Goal: Task Accomplishment & Management: Manage account settings

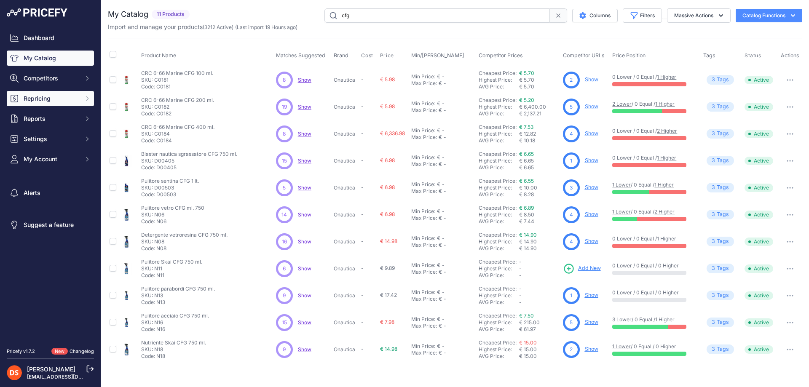
click at [38, 101] on span "Repricing" at bounding box center [51, 98] width 55 height 8
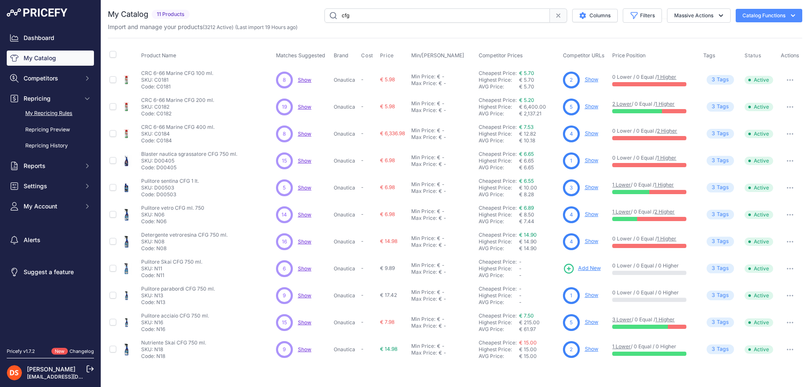
click at [49, 113] on link "My Repricing Rules" at bounding box center [50, 113] width 87 height 15
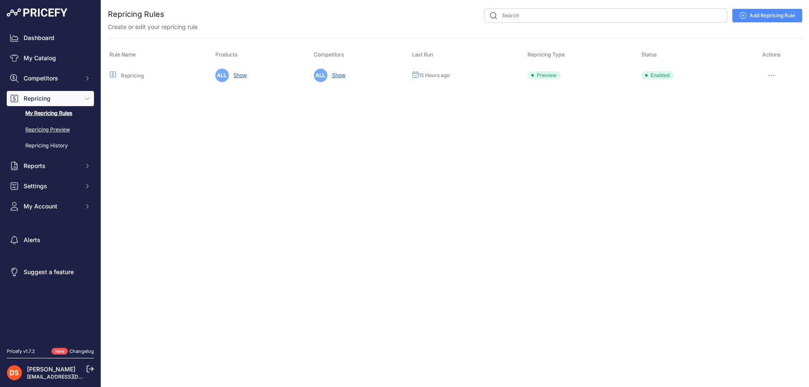
click at [57, 126] on link "Repricing Preview" at bounding box center [50, 130] width 87 height 15
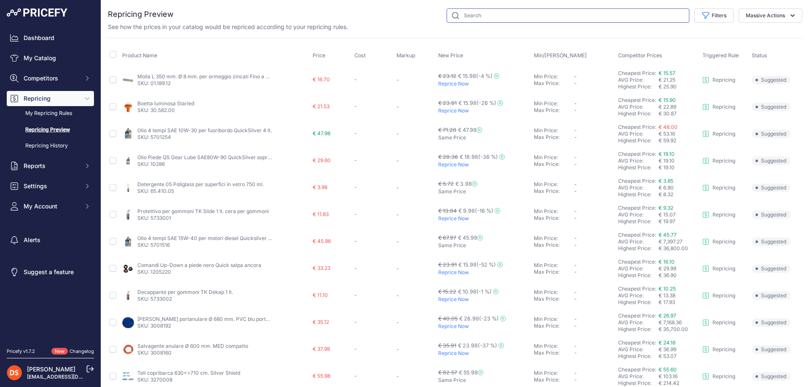
click at [479, 16] on input "text" at bounding box center [568, 15] width 243 height 14
type input "cfg"
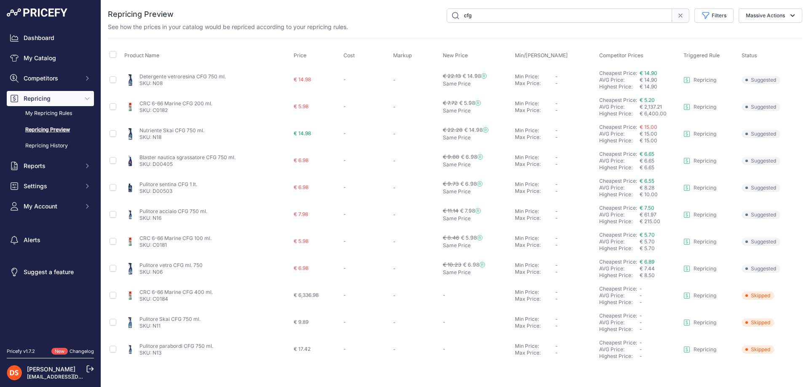
click at [711, 296] on p "Repricing" at bounding box center [705, 295] width 23 height 7
click at [113, 295] on input "checkbox" at bounding box center [113, 295] width 7 height 7
checkbox input "true"
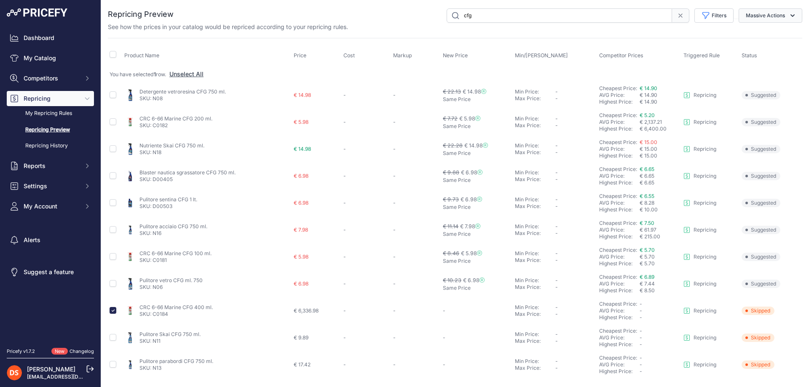
click at [750, 17] on button "Massive Actions" at bounding box center [771, 15] width 64 height 14
click at [756, 32] on span "Reprice Now" at bounding box center [759, 35] width 35 height 7
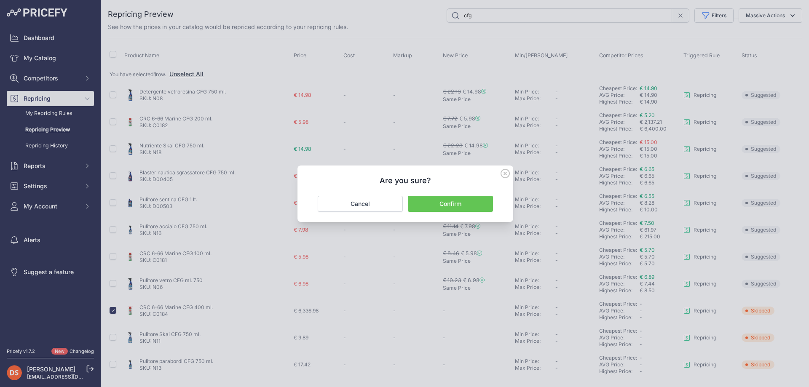
click at [458, 204] on button "Confirm" at bounding box center [450, 204] width 85 height 16
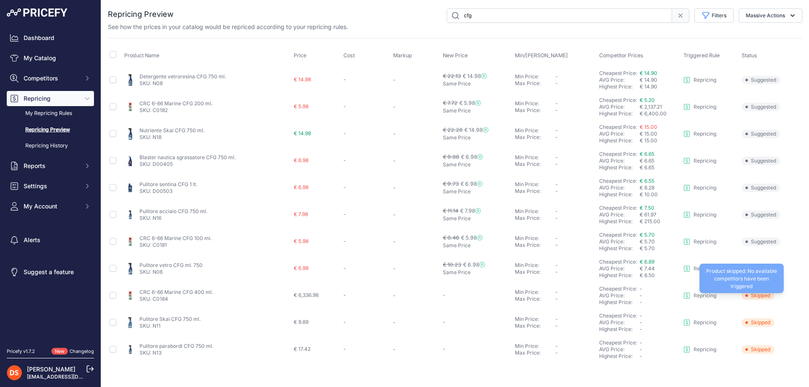
click at [757, 294] on span "Skipped" at bounding box center [758, 296] width 33 height 8
click at [753, 295] on span "Skipped" at bounding box center [758, 296] width 33 height 8
click at [177, 292] on link "CRC 6-66 Marine CFG 400 ml." at bounding box center [175, 292] width 73 height 6
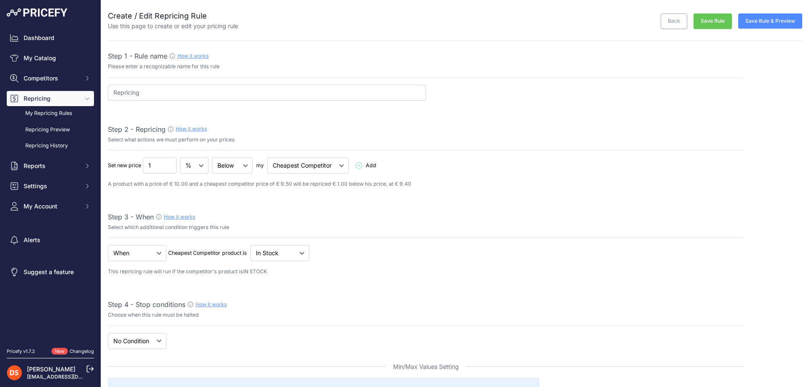
select select "7"
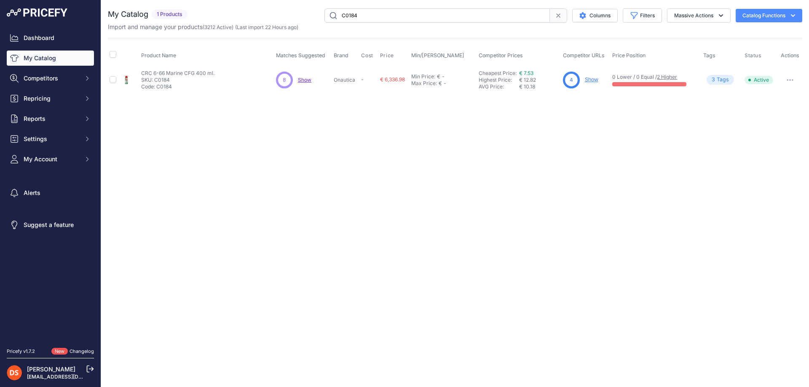
click at [296, 80] on div "8 8 Show Discovering..." at bounding box center [303, 80] width 55 height 17
click at [303, 80] on span "Show" at bounding box center [304, 80] width 13 height 6
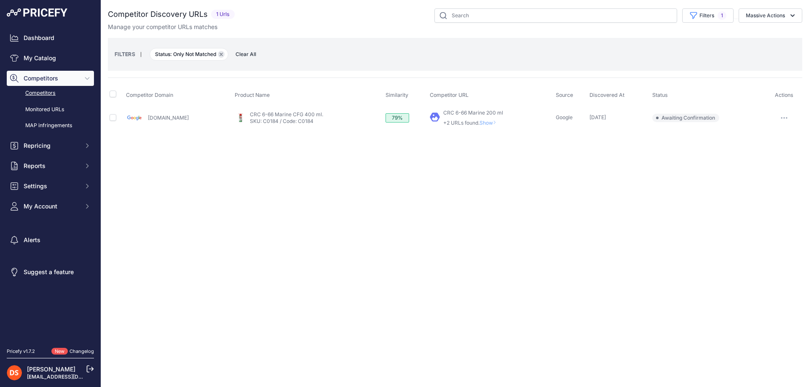
click at [222, 53] on icon "button" at bounding box center [221, 54] width 3 height 3
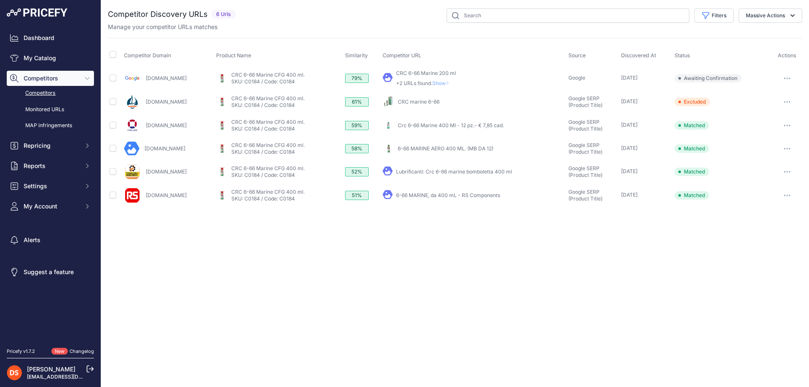
click at [160, 78] on link "Google.it" at bounding box center [166, 78] width 41 height 6
click at [453, 83] on span "Show" at bounding box center [442, 83] width 20 height 6
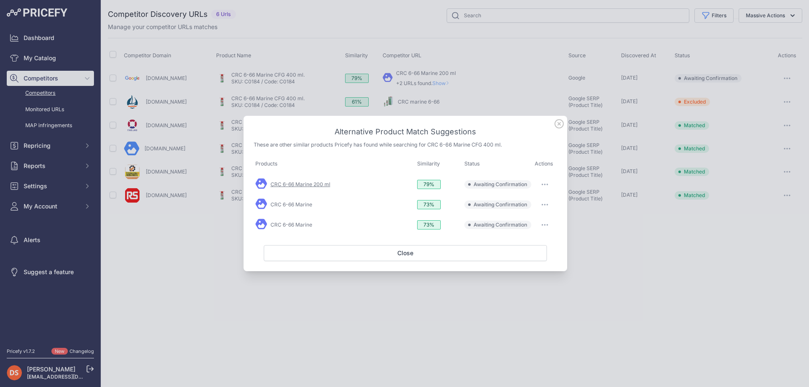
click at [299, 185] on link "CRC 6-66 Marine 200 ml" at bounding box center [301, 184] width 60 height 6
click at [293, 202] on link "CRC 6-66 Marine" at bounding box center [292, 204] width 42 height 6
click at [562, 126] on icon at bounding box center [559, 123] width 9 height 9
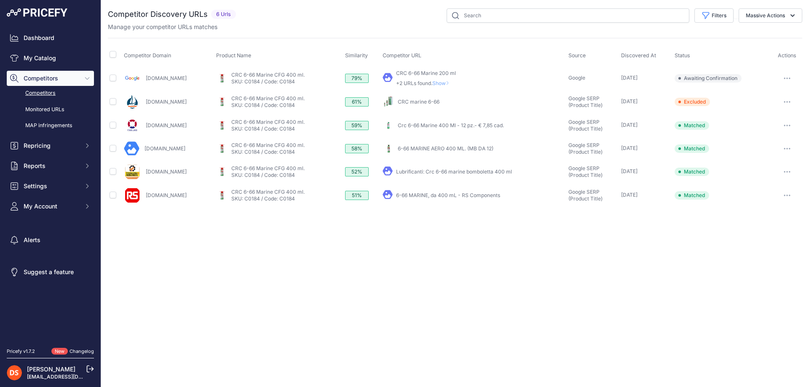
click at [428, 102] on link "CRC marine 6-66" at bounding box center [419, 102] width 42 height 6
click at [788, 100] on button "button" at bounding box center [787, 102] width 17 height 12
click at [764, 134] on button "Report Incorrect Match" at bounding box center [766, 132] width 69 height 13
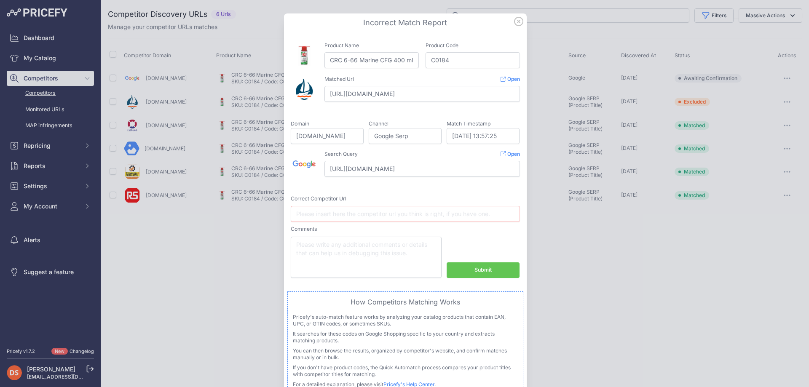
click at [489, 268] on div "Submit" at bounding box center [482, 270] width 17 height 8
click at [361, 215] on input "text" at bounding box center [405, 214] width 229 height 16
click at [521, 21] on div "Incorrect Match Report Product Name CRC 6-66 Marine CFG 400 ml. Product Code C0…" at bounding box center [405, 206] width 243 height 387
drag, startPoint x: 512, startPoint y: 27, endPoint x: 512, endPoint y: 23, distance: 4.6
click at [512, 26] on h3 "Incorrect Match Report" at bounding box center [405, 23] width 229 height 12
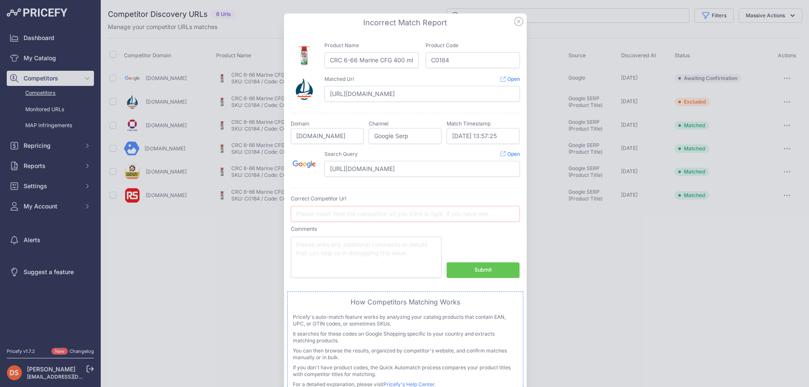
click at [514, 22] on icon at bounding box center [518, 21] width 9 height 9
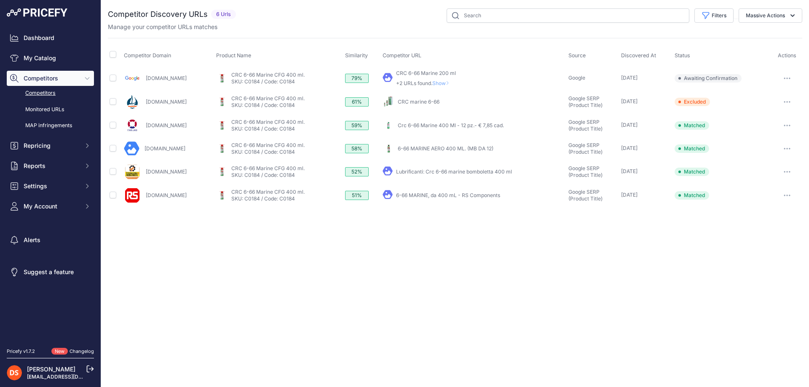
click at [439, 101] on link "CRC marine 6-66" at bounding box center [419, 102] width 42 height 6
click at [789, 104] on button "button" at bounding box center [787, 102] width 17 height 12
click at [539, 273] on div "Close You are not connected to the internet." at bounding box center [455, 193] width 708 height 387
click at [792, 103] on button "button" at bounding box center [787, 102] width 17 height 12
click at [789, 100] on button "button" at bounding box center [787, 102] width 17 height 12
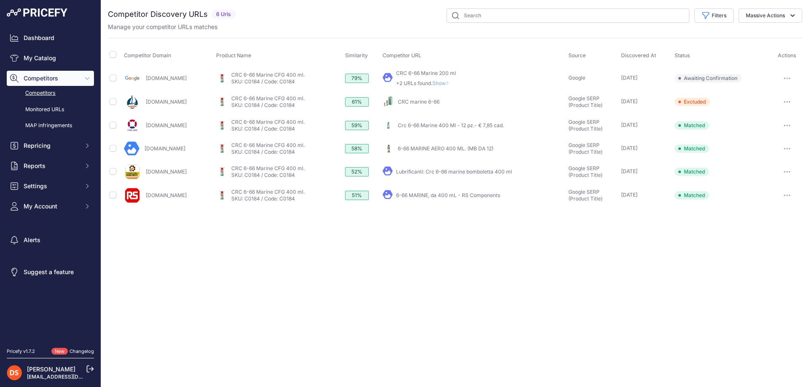
click at [789, 100] on button "button" at bounding box center [787, 102] width 17 height 12
click at [770, 135] on button "Report Incorrect Match" at bounding box center [766, 132] width 69 height 13
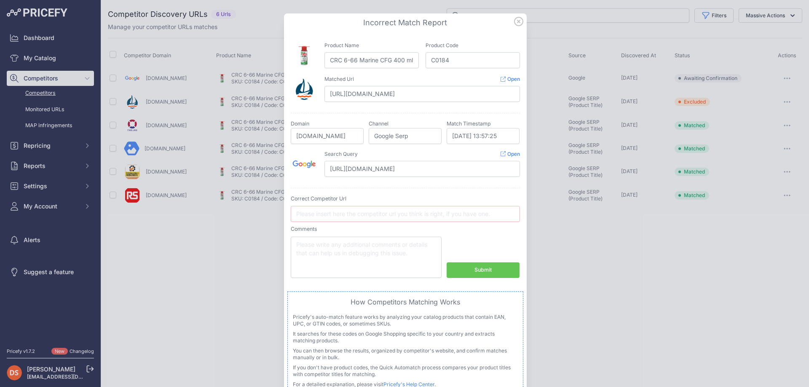
click at [517, 22] on icon at bounding box center [518, 21] width 9 height 9
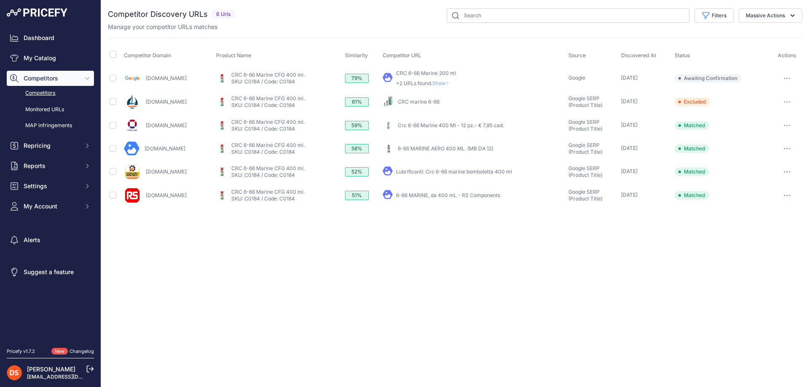
click at [785, 78] on icon "button" at bounding box center [787, 79] width 7 height 2
click at [671, 67] on td "2 Days ago" at bounding box center [646, 78] width 54 height 24
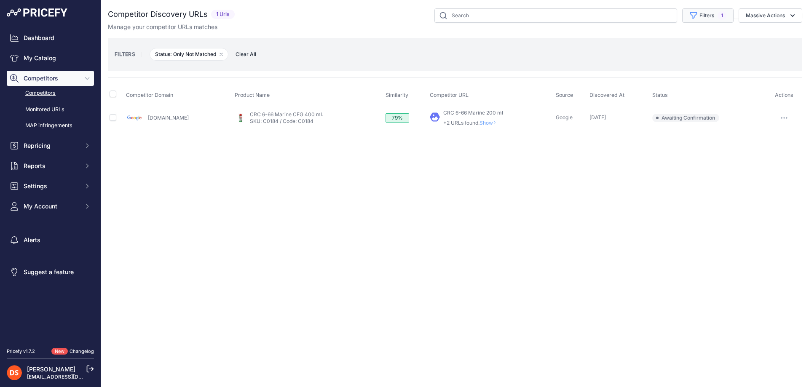
click at [707, 12] on button "Filters 1" at bounding box center [707, 15] width 51 height 14
click at [514, 174] on div "Close You are not connected to the internet." at bounding box center [455, 193] width 708 height 387
click at [699, 16] on button "Filters 1" at bounding box center [707, 15] width 51 height 14
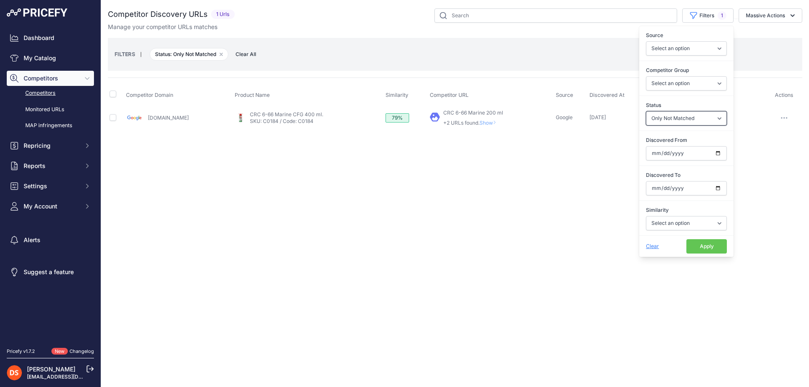
click at [678, 121] on select "Select an option Only Matched Only Not Matched" at bounding box center [686, 118] width 81 height 14
select select
click at [646, 111] on select "Select an option Only Matched Only Not Matched" at bounding box center [686, 118] width 81 height 14
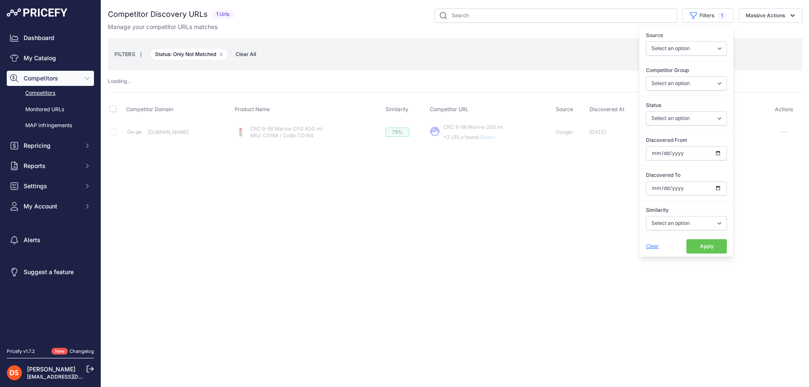
click at [702, 248] on button "Apply" at bounding box center [706, 246] width 40 height 14
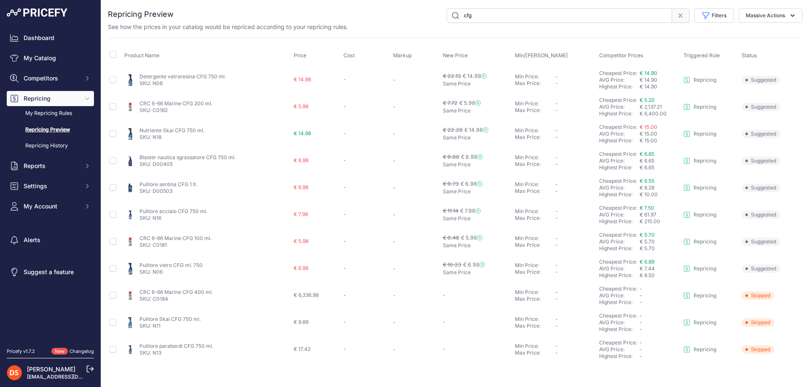
click at [698, 295] on p "Repricing" at bounding box center [705, 295] width 23 height 7
click at [760, 297] on span "Skipped" at bounding box center [758, 296] width 33 height 8
click at [761, 294] on span "Skipped" at bounding box center [758, 296] width 33 height 8
click at [749, 298] on span "Skipped" at bounding box center [758, 296] width 33 height 8
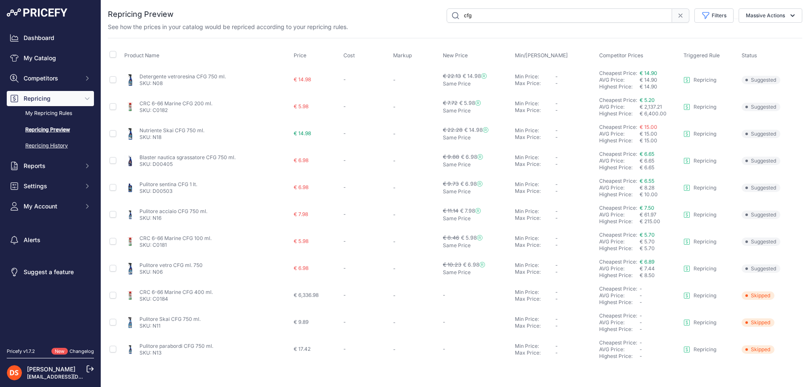
click at [45, 149] on link "Repricing History" at bounding box center [50, 146] width 87 height 15
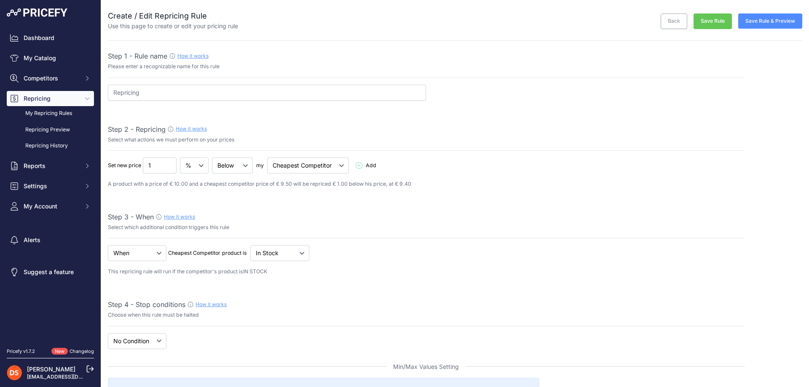
select select "7"
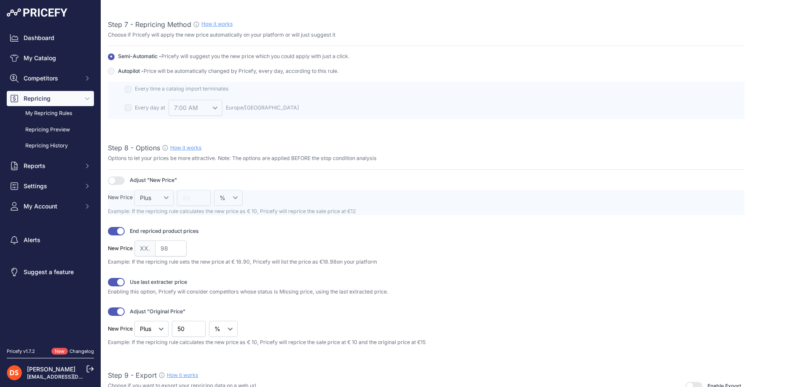
scroll to position [1029, 0]
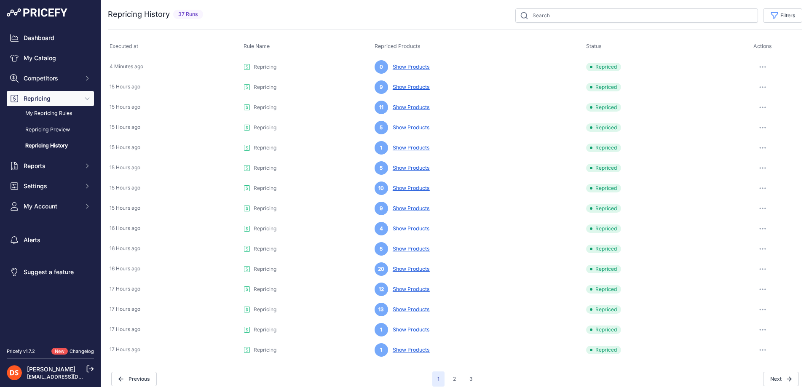
click at [46, 132] on link "Repricing Preview" at bounding box center [50, 130] width 87 height 15
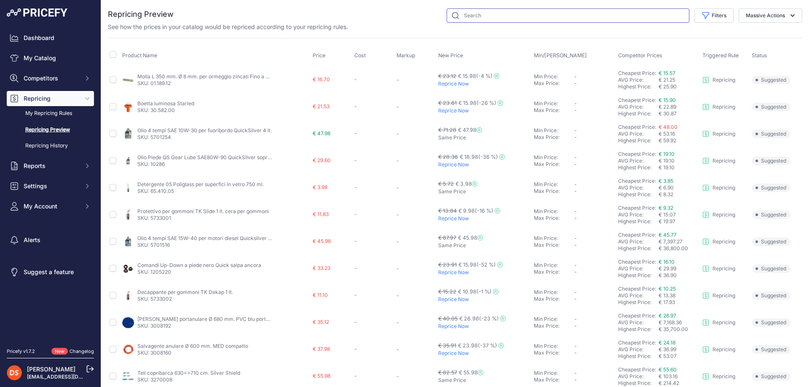
click at [486, 18] on input "text" at bounding box center [568, 15] width 243 height 14
type input "salvagente"
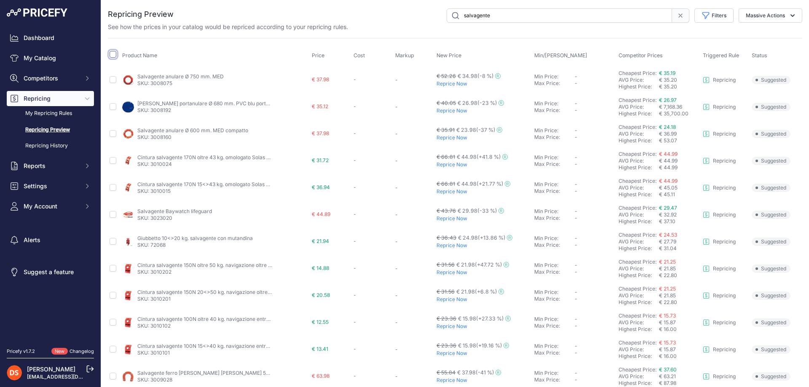
click at [112, 54] on input "checkbox" at bounding box center [113, 54] width 7 height 7
checkbox input "true"
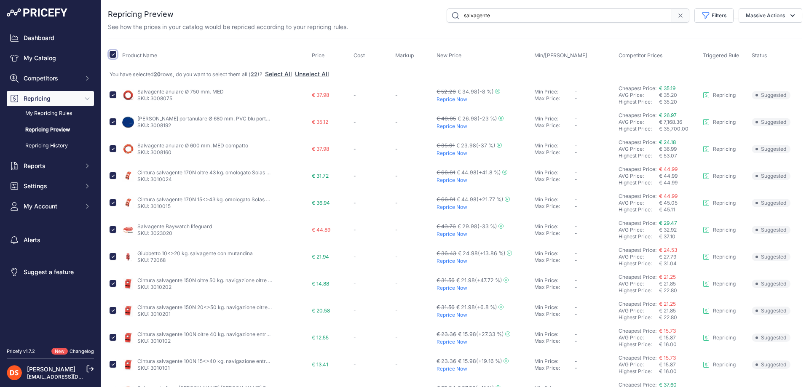
scroll to position [42, 0]
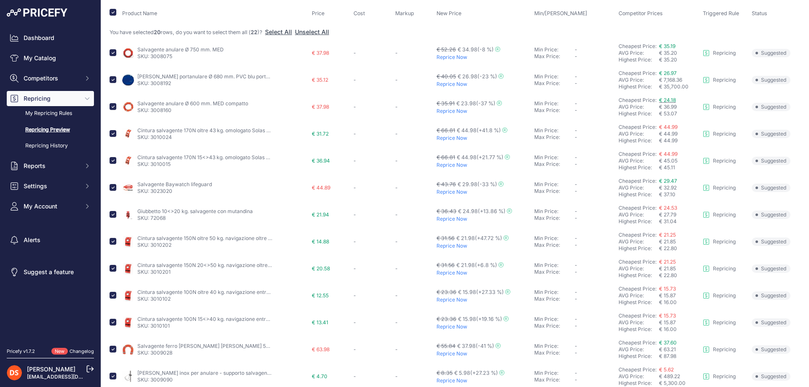
click at [667, 101] on span "€ 24.18" at bounding box center [667, 100] width 17 height 6
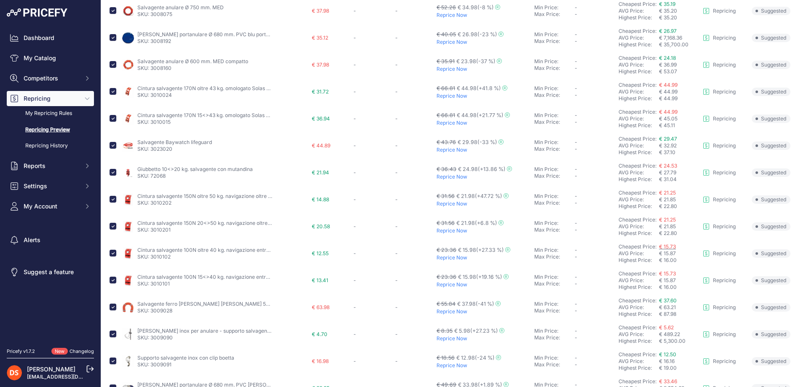
click at [664, 246] on span "€ 15.73" at bounding box center [667, 247] width 17 height 6
click at [112, 252] on input "checkbox" at bounding box center [113, 253] width 7 height 7
checkbox input "false"
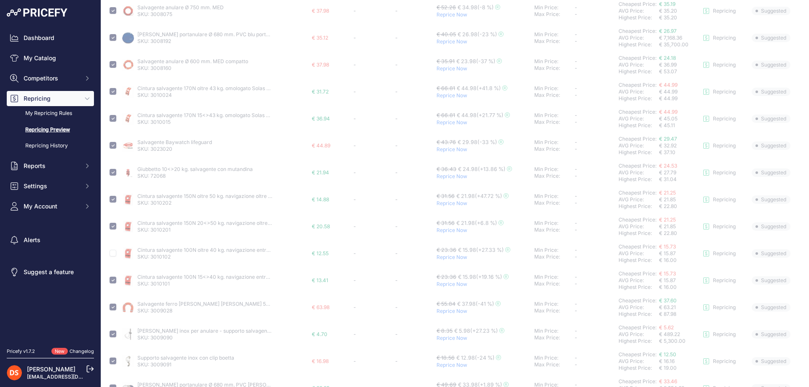
checkbox input "false"
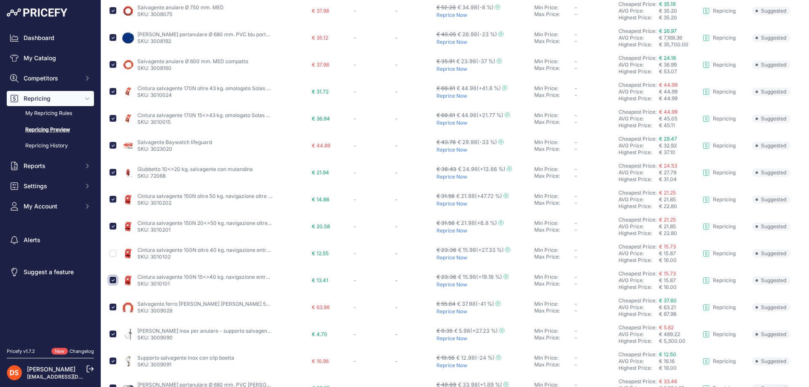
click at [112, 281] on input "checkbox" at bounding box center [113, 280] width 7 height 7
checkbox input "false"
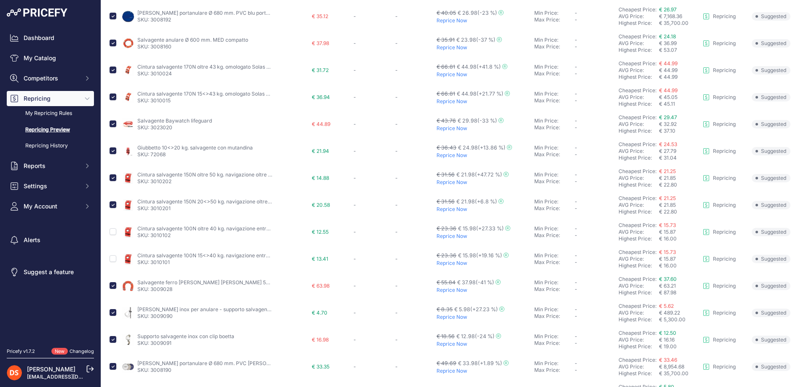
scroll to position [84, 0]
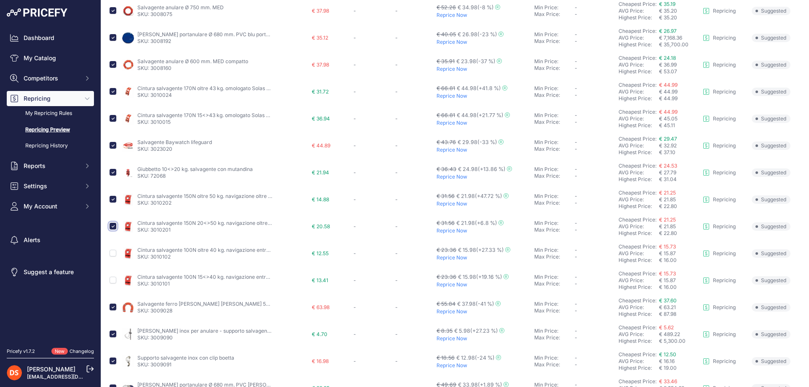
click at [114, 226] on input "checkbox" at bounding box center [113, 226] width 7 height 7
checkbox input "false"
click at [113, 199] on input "checkbox" at bounding box center [113, 199] width 7 height 7
checkbox input "false"
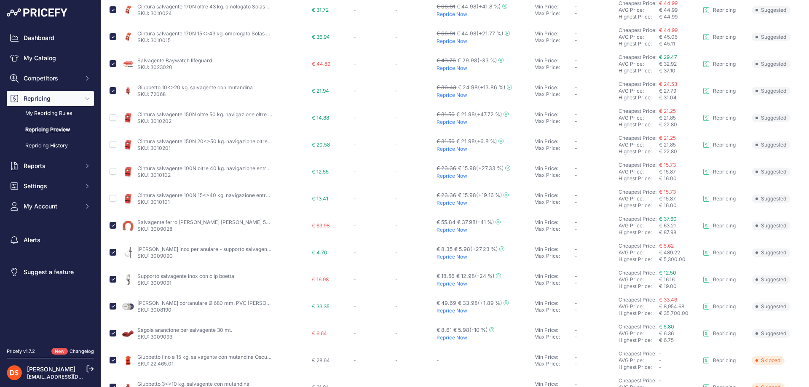
scroll to position [211, 0]
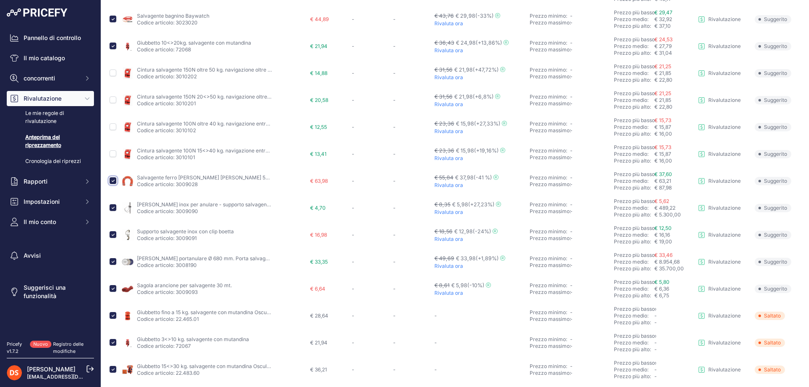
click at [114, 180] on input "checkbox" at bounding box center [113, 180] width 7 height 7
checkbox input "false"
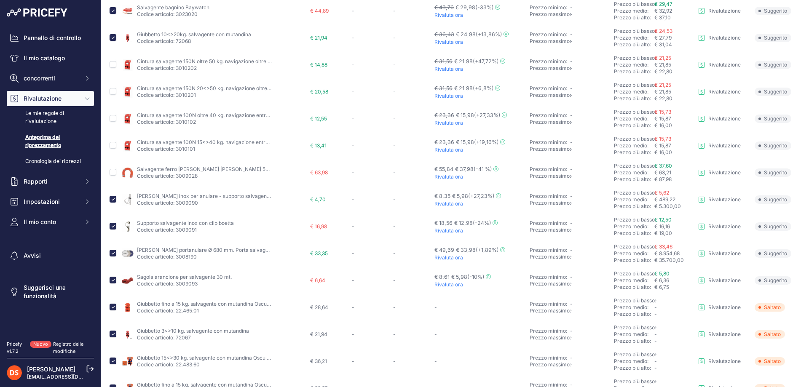
scroll to position [0, 0]
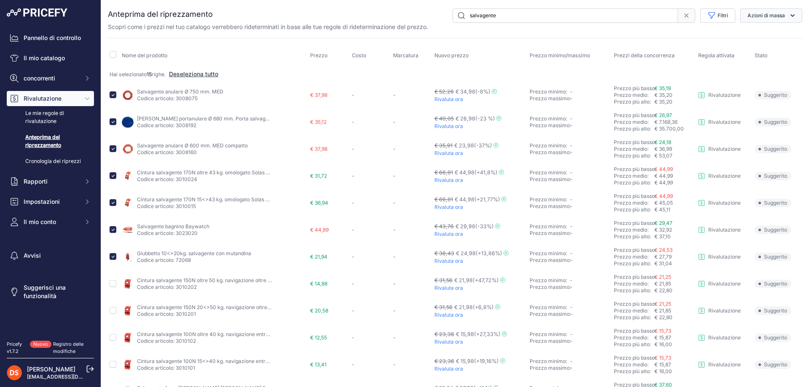
click at [768, 16] on font "Azioni di massa" at bounding box center [767, 15] width 38 height 6
click at [755, 35] on font "Rivaluta ora" at bounding box center [758, 35] width 32 height 7
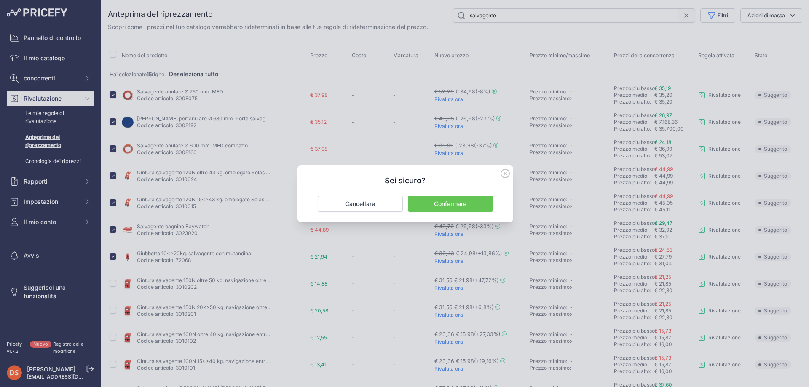
click at [444, 204] on font "Confermare" at bounding box center [450, 203] width 32 height 7
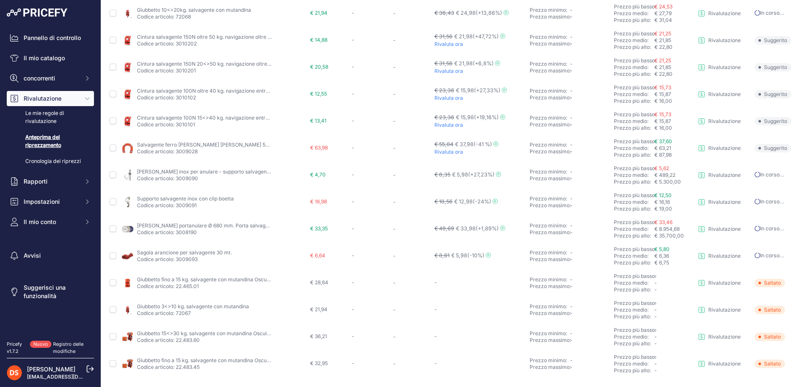
scroll to position [276, 0]
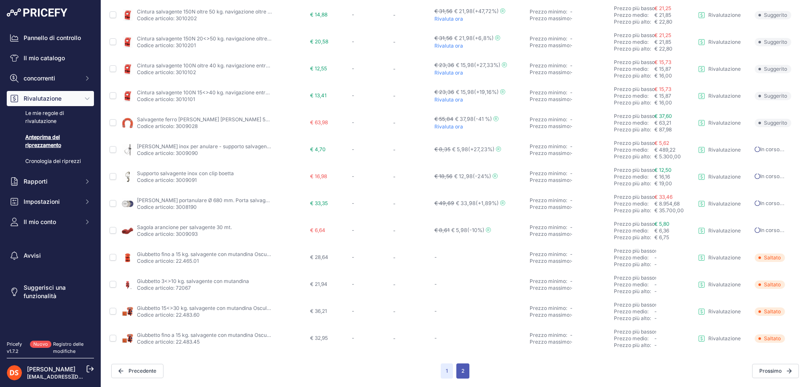
click at [457, 370] on button "2" at bounding box center [462, 371] width 13 height 15
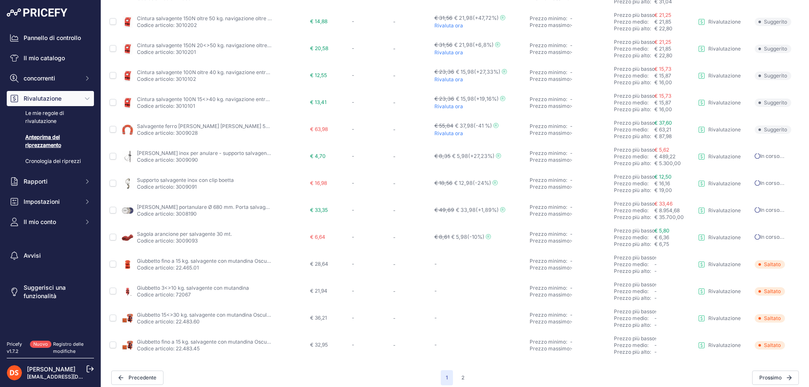
scroll to position [283, 0]
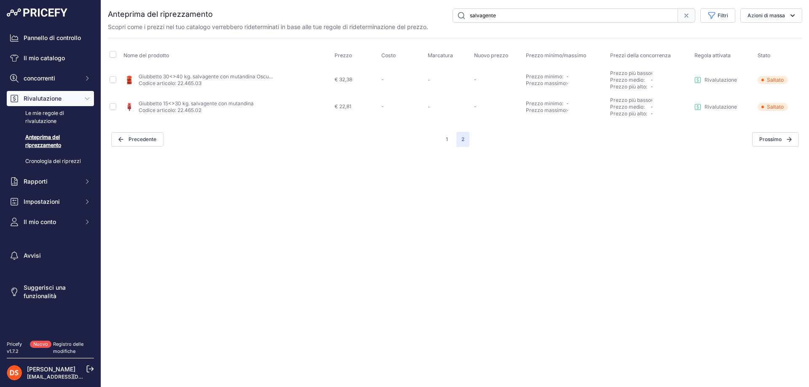
drag, startPoint x: 47, startPoint y: 137, endPoint x: 80, endPoint y: 145, distance: 33.9
click at [48, 137] on font "Anteprima del riprezzamento" at bounding box center [43, 141] width 36 height 14
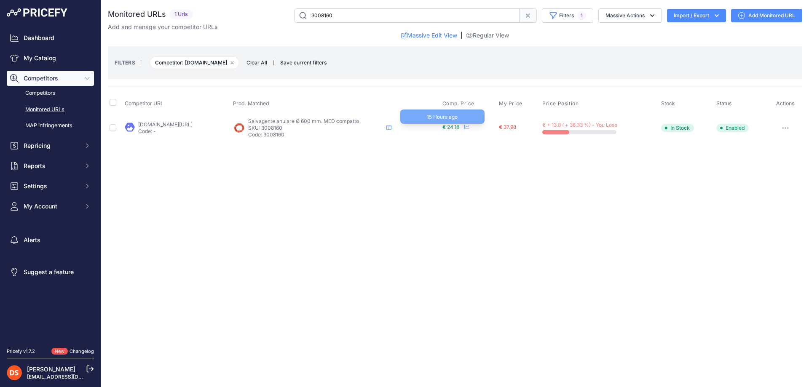
click at [459, 126] on span "€ 24.18" at bounding box center [450, 127] width 17 height 6
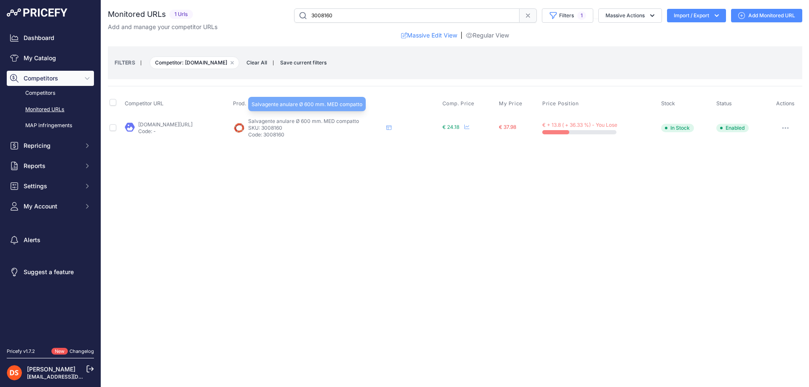
click at [346, 120] on span "Salvagente anulare Ø 600 mm. MED compatto" at bounding box center [303, 121] width 111 height 6
click at [295, 123] on span "Salvagente anulare Ø 600 mm. MED compatto" at bounding box center [303, 121] width 111 height 6
click at [164, 126] on link "[DOMAIN_NAME][URL]" at bounding box center [165, 124] width 54 height 6
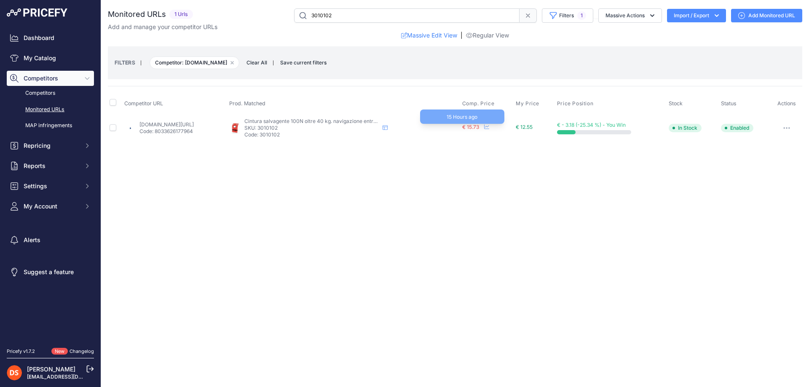
click at [479, 127] on span "€ 15.73" at bounding box center [470, 127] width 17 height 6
click at [194, 122] on link "[DOMAIN_NAME][URL]" at bounding box center [166, 124] width 54 height 6
click at [233, 62] on icon "button" at bounding box center [232, 63] width 3 height 3
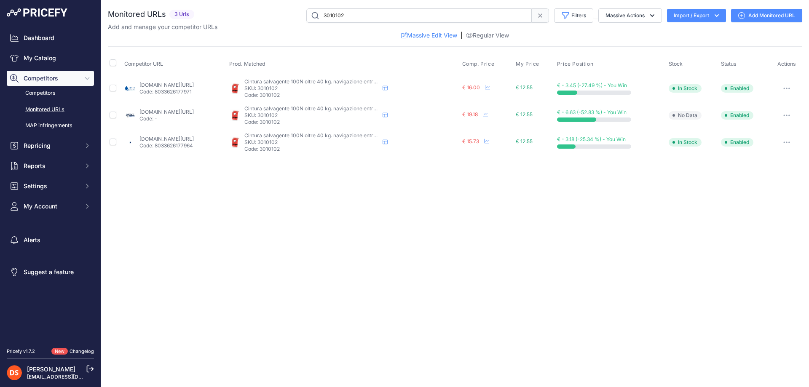
click at [692, 13] on button "Import / Export" at bounding box center [696, 15] width 59 height 13
click at [753, 15] on link "Add Monitored URL" at bounding box center [766, 15] width 71 height 13
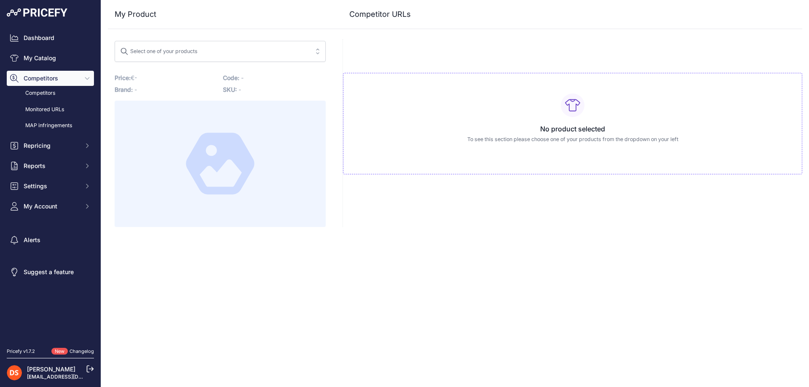
click at [185, 44] on button "Select one of your products" at bounding box center [220, 51] width 211 height 21
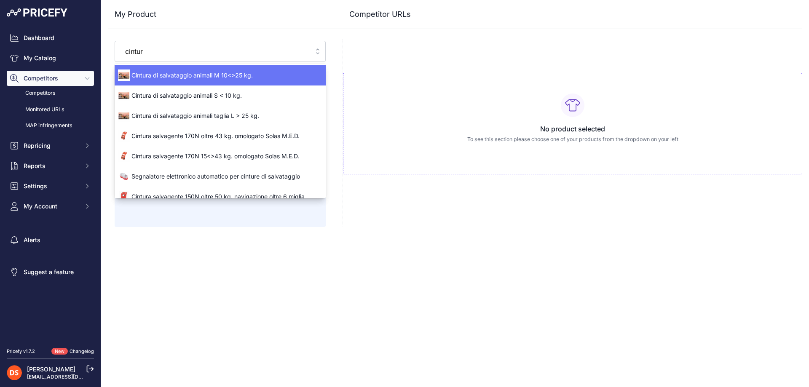
click at [115, 41] on button "Select one of your products cintur" at bounding box center [220, 51] width 211 height 21
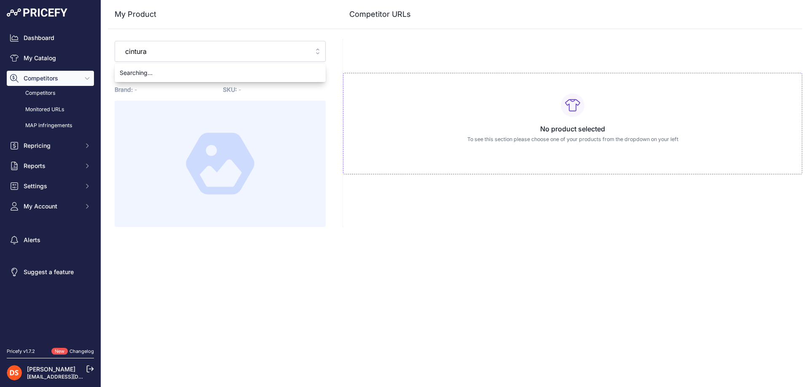
click at [115, 41] on button "Select one of your products cintura" at bounding box center [220, 51] width 211 height 21
drag, startPoint x: 157, startPoint y: 55, endPoint x: 162, endPoint y: 55, distance: 5.1
click at [158, 55] on div "Select one of your products" at bounding box center [159, 50] width 78 height 11
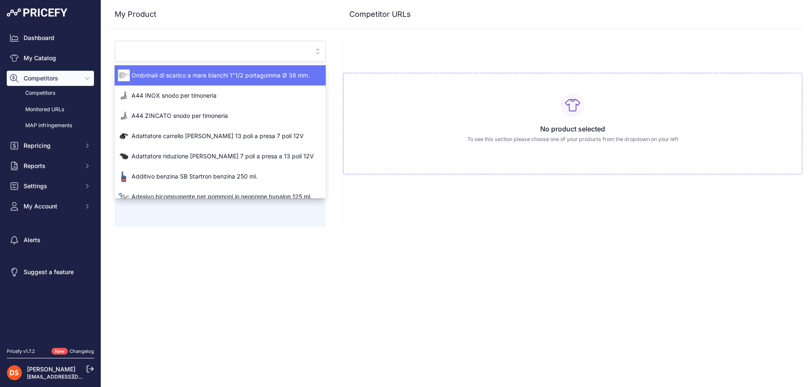
type input "n"
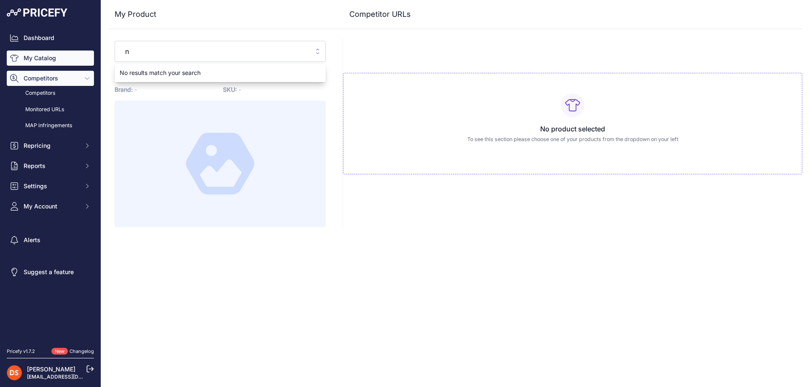
drag, startPoint x: 162, startPoint y: 55, endPoint x: 90, endPoint y: 54, distance: 72.5
click at [90, 54] on div "Dashboard My Catalog Competitors Competitors Monitored URLs MAP infringements R…" at bounding box center [404, 193] width 809 height 387
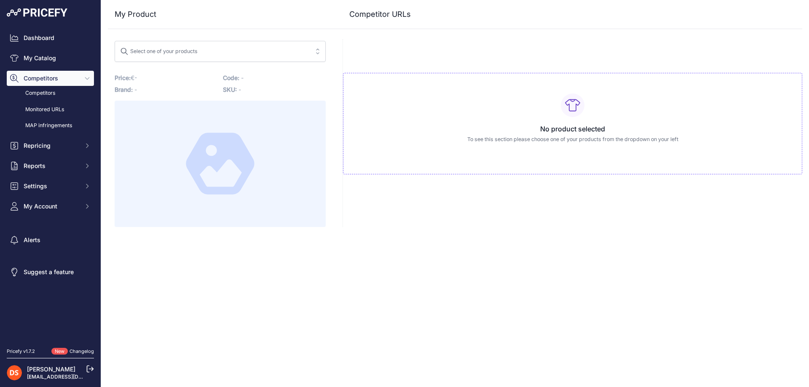
click at [162, 51] on div "Select one of your products" at bounding box center [159, 50] width 78 height 11
type input "magellan"
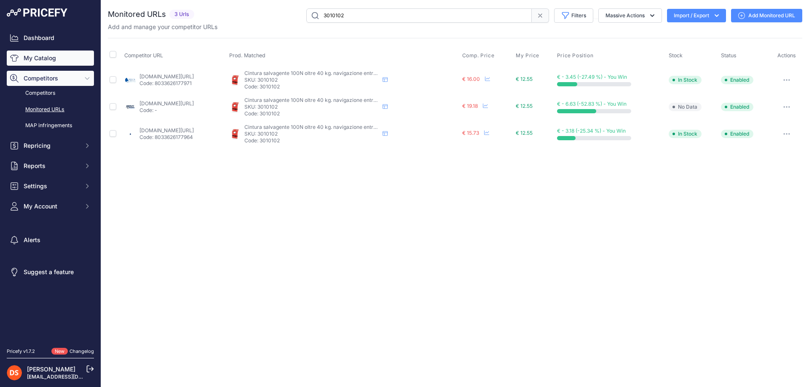
click at [34, 60] on link "My Catalog" at bounding box center [50, 58] width 87 height 15
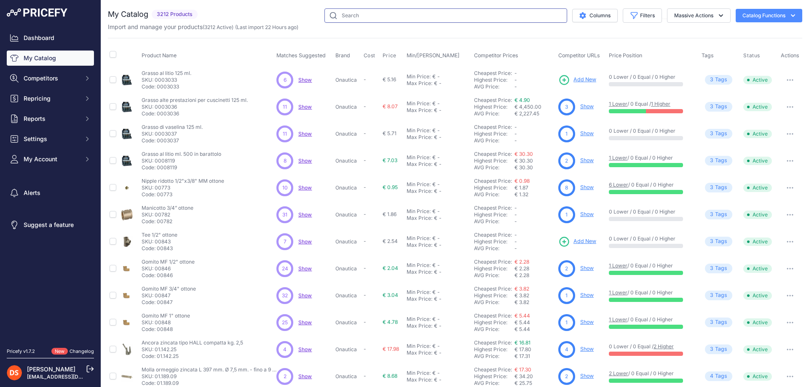
click at [413, 18] on input "text" at bounding box center [445, 15] width 243 height 14
type input "salvagente"
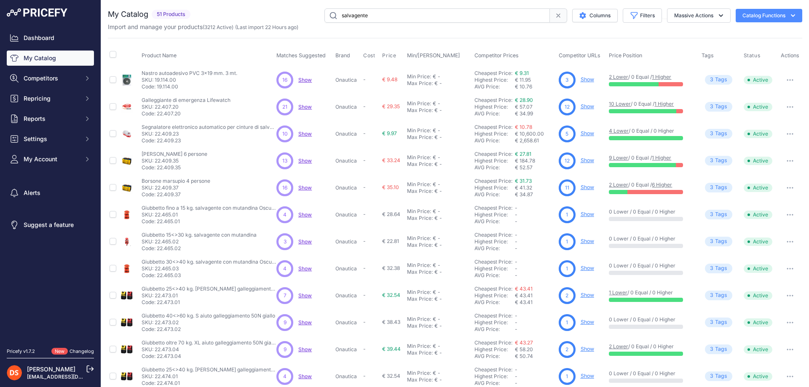
scroll to position [119, 0]
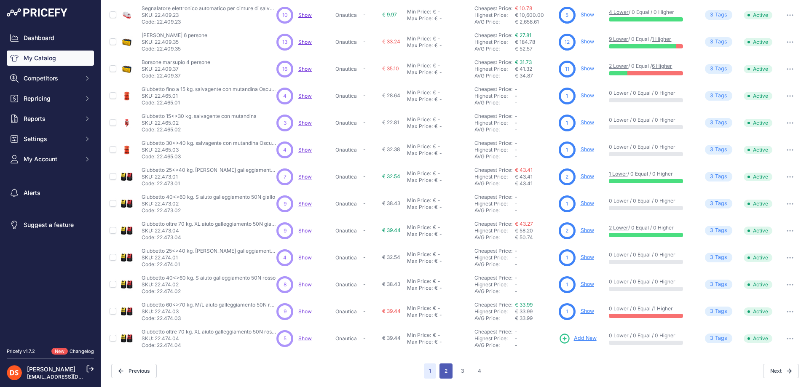
click at [446, 373] on button "2" at bounding box center [445, 371] width 13 height 15
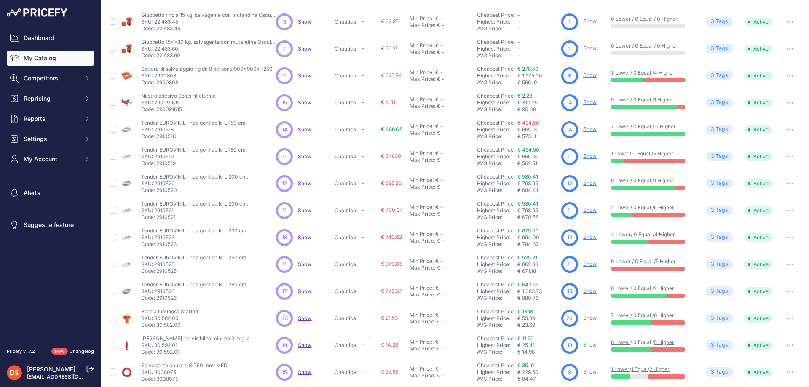
scroll to position [119, 0]
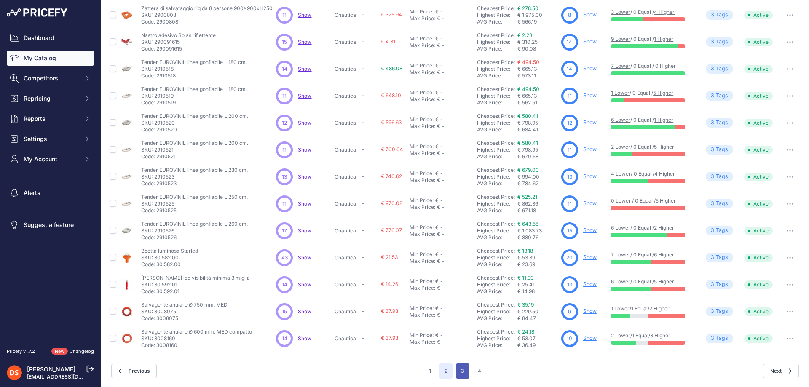
click at [463, 368] on button "3" at bounding box center [462, 371] width 13 height 15
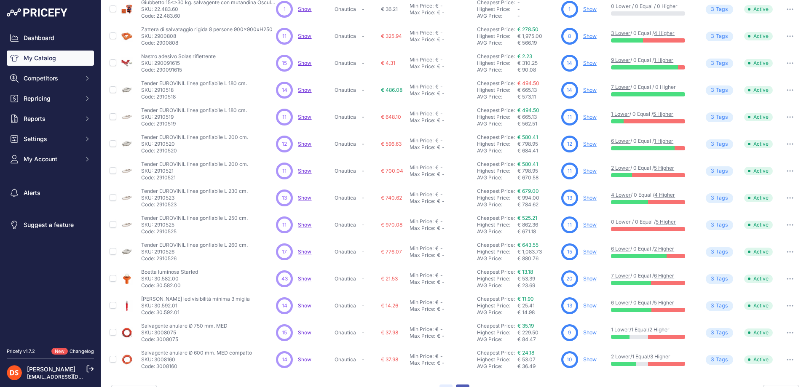
scroll to position [140, 0]
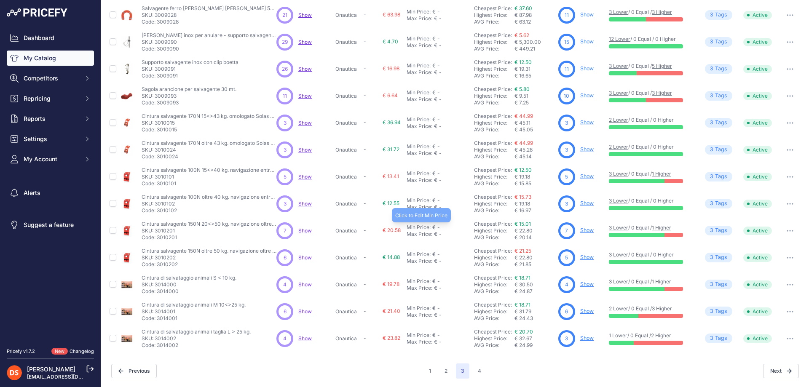
scroll to position [118, 0]
click at [303, 204] on span "Show" at bounding box center [304, 204] width 13 height 6
click at [786, 202] on button "button" at bounding box center [790, 204] width 17 height 12
click at [785, 202] on button "button" at bounding box center [790, 204] width 17 height 12
click at [588, 204] on link "Show" at bounding box center [586, 204] width 13 height 6
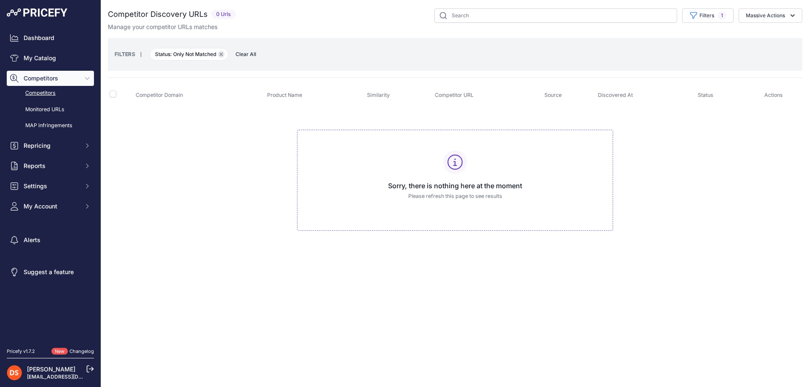
click at [225, 54] on button "Remove filter option" at bounding box center [221, 54] width 7 height 7
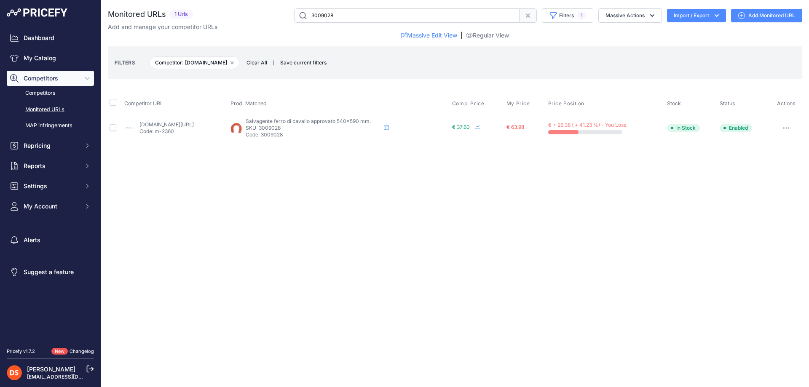
click at [194, 123] on link "abmnautica.com/articolo/salvagente-a-ferro-di-cavallo-omologato-ed-accessori/?i…" at bounding box center [166, 124] width 54 height 6
click at [231, 62] on icon "button" at bounding box center [232, 63] width 3 height 3
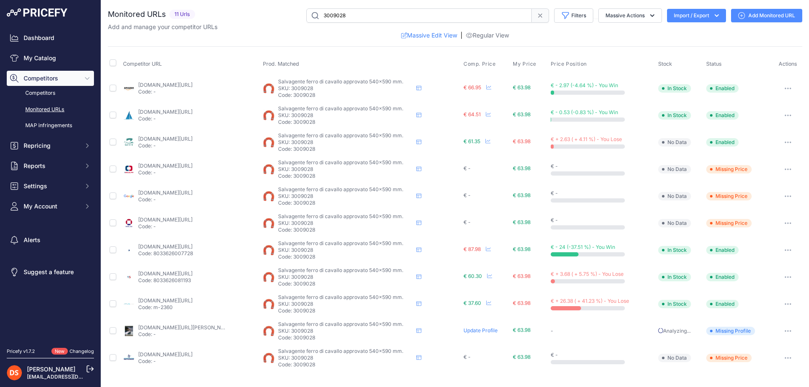
click at [789, 303] on icon "button" at bounding box center [788, 304] width 7 height 2
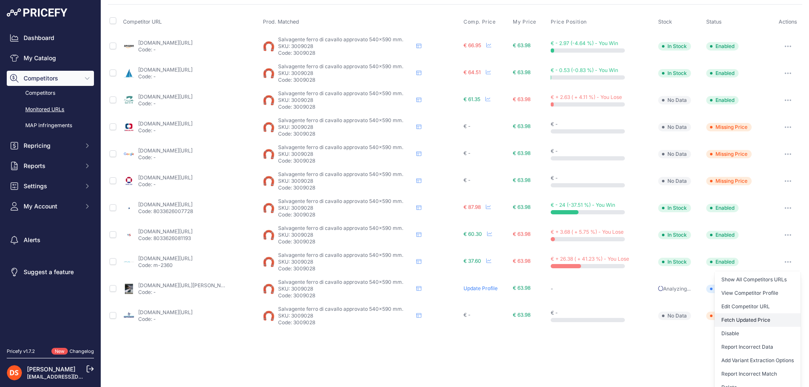
scroll to position [51, 0]
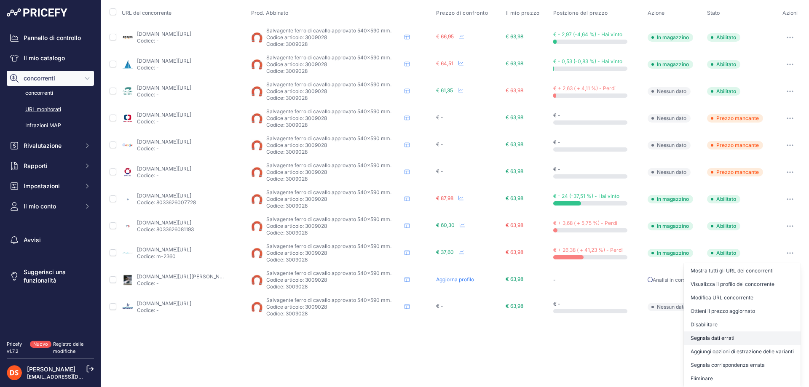
click at [724, 339] on font "Segnala dati errati" at bounding box center [713, 338] width 44 height 6
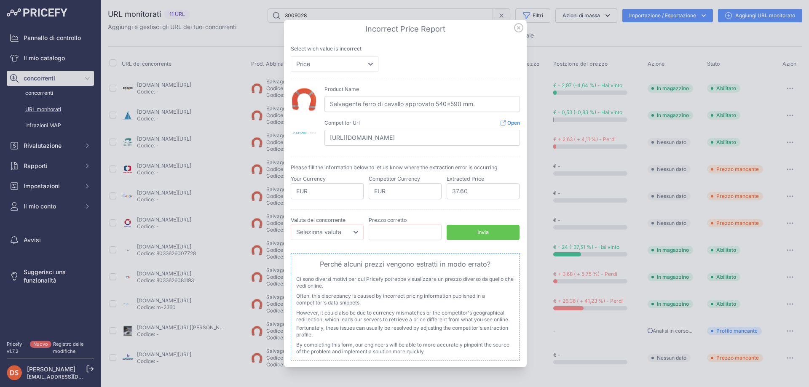
scroll to position [0, 0]
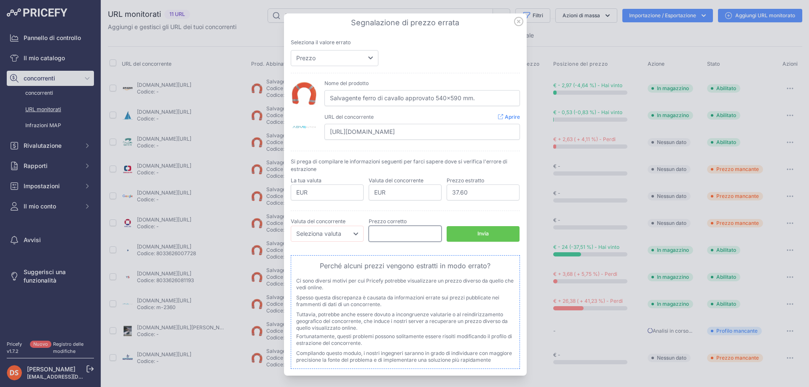
drag, startPoint x: 408, startPoint y: 236, endPoint x: 405, endPoint y: 233, distance: 4.5
click at [405, 233] on input "number" at bounding box center [405, 234] width 73 height 16
drag, startPoint x: 474, startPoint y: 190, endPoint x: 438, endPoint y: 191, distance: 36.2
click at [438, 191] on div "La tua valuta EUR Valuta del concorrente EUR Prezzo estratto 37.60 Stato delle …" at bounding box center [405, 189] width 229 height 24
drag, startPoint x: 395, startPoint y: 229, endPoint x: 351, endPoint y: 234, distance: 44.1
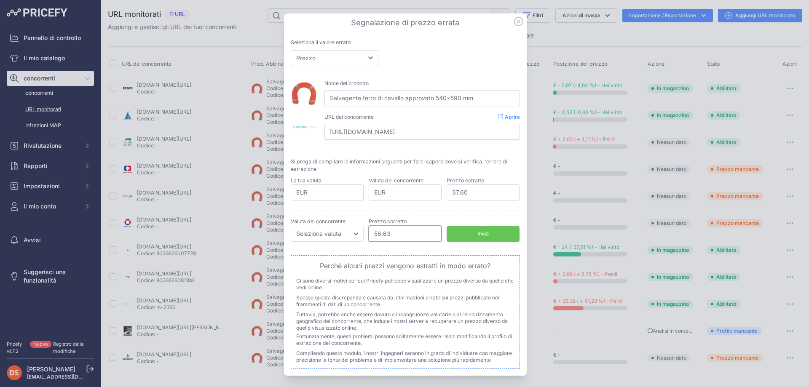
click at [351, 234] on div "Stato corretto delle scorte Seleziona lo stato delle scorte Esaurito In magazzi…" at bounding box center [405, 230] width 229 height 24
paste input "37.60"
type input "56.63"
click at [486, 230] on button "Invia" at bounding box center [483, 234] width 73 height 16
click at [347, 231] on select "Seleziona valuta euro CAD Città di New York Yen giapponese PLN" at bounding box center [327, 234] width 73 height 16
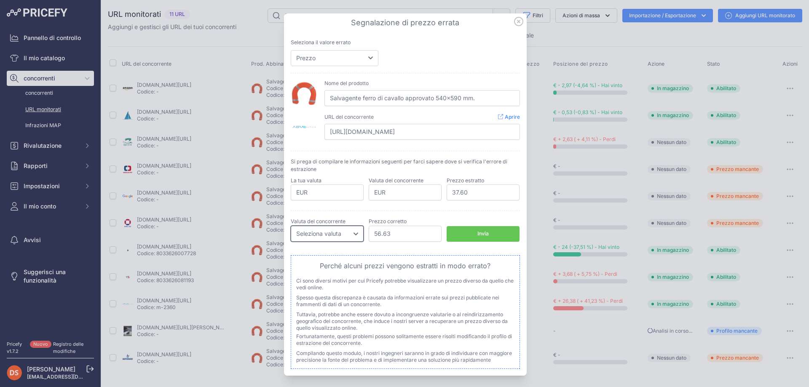
select select "EUR"
click at [291, 226] on select "Seleziona valuta euro CAD Città di New York Yen giapponese PLN" at bounding box center [327, 234] width 73 height 16
click at [478, 233] on font "Invia" at bounding box center [482, 233] width 11 height 6
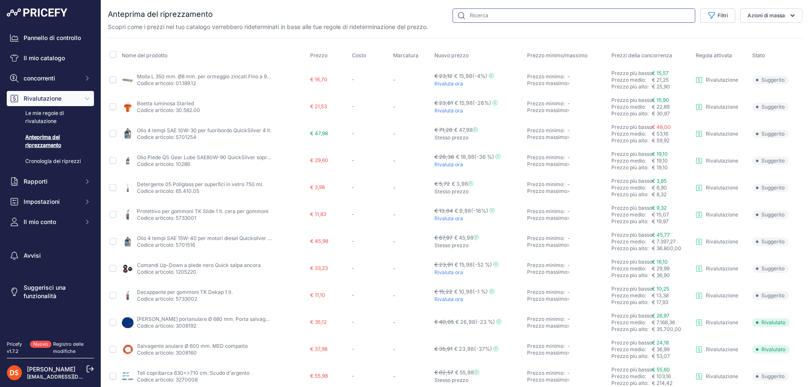
click at [483, 16] on input "text" at bounding box center [574, 15] width 243 height 14
type input "detergente 0"
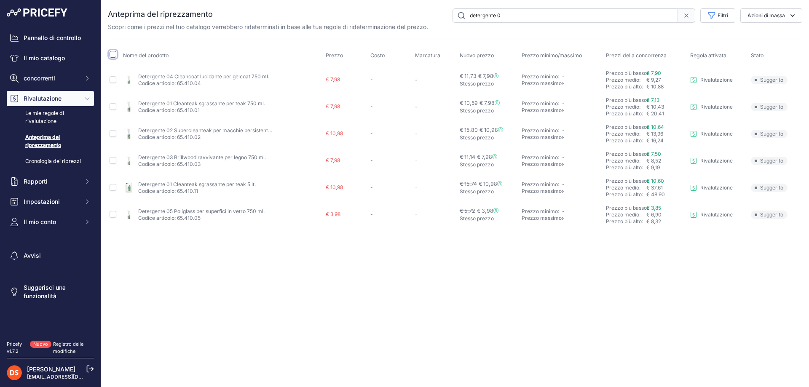
click at [111, 55] on input "checkbox" at bounding box center [113, 54] width 7 height 7
checkbox input "true"
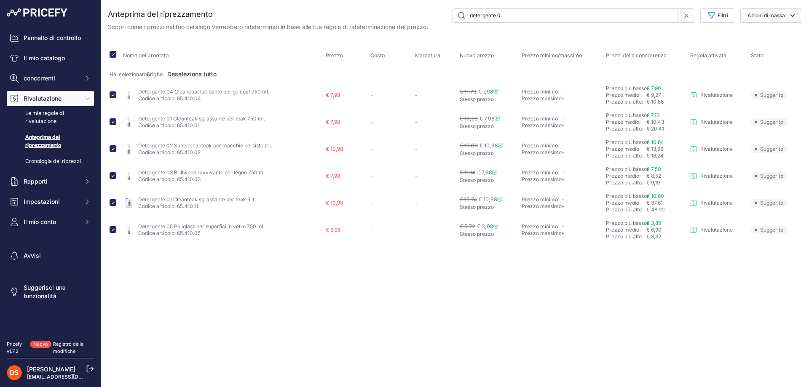
click at [763, 16] on font "Azioni di massa" at bounding box center [767, 15] width 38 height 6
click at [761, 35] on font "Rivaluta ora" at bounding box center [758, 35] width 32 height 7
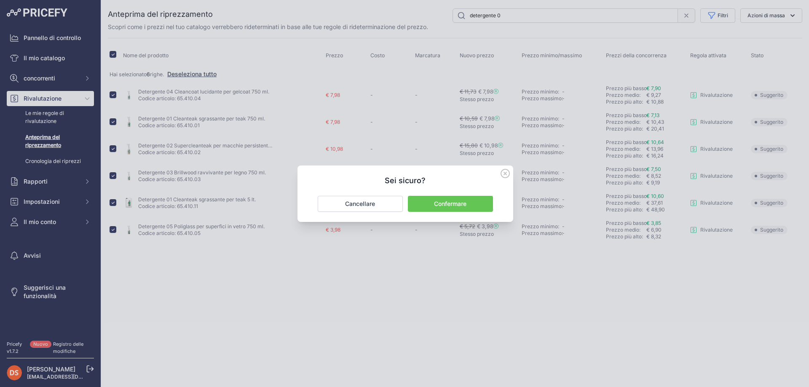
click at [466, 202] on font "Confermare" at bounding box center [450, 203] width 32 height 7
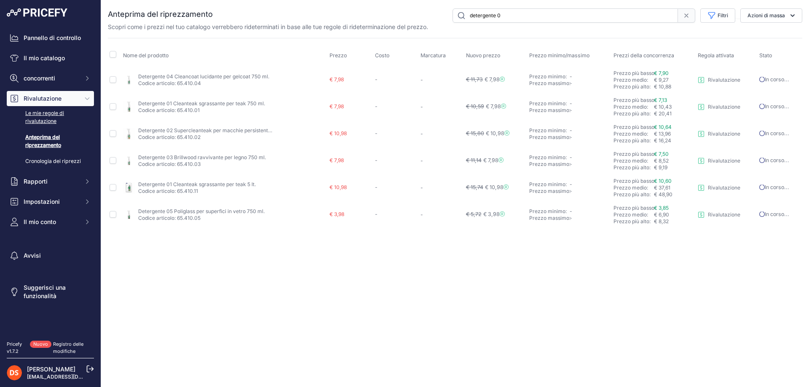
click at [44, 113] on font "Le mie regole di rivalutazione" at bounding box center [44, 117] width 39 height 14
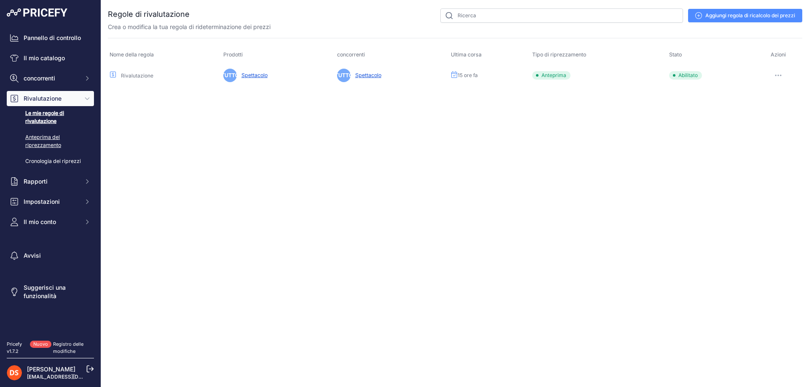
click at [44, 136] on font "Anteprima del riprezzamento" at bounding box center [43, 141] width 36 height 14
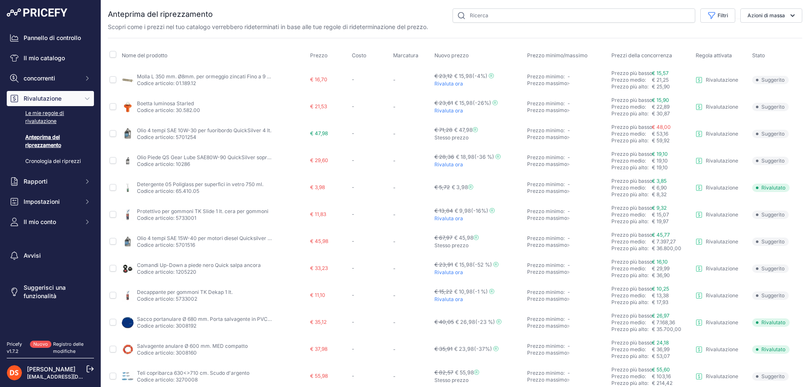
click at [29, 116] on font "Le mie regole di rivalutazione" at bounding box center [44, 117] width 39 height 14
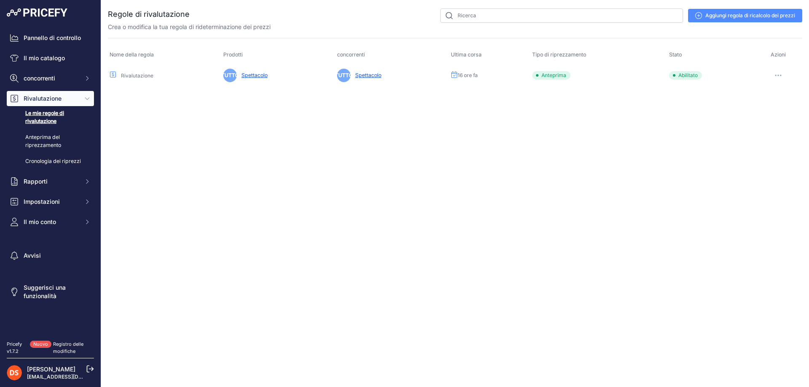
click at [779, 74] on button "button" at bounding box center [778, 76] width 17 height 12
click at [748, 94] on font "Modificare" at bounding box center [748, 93] width 26 height 6
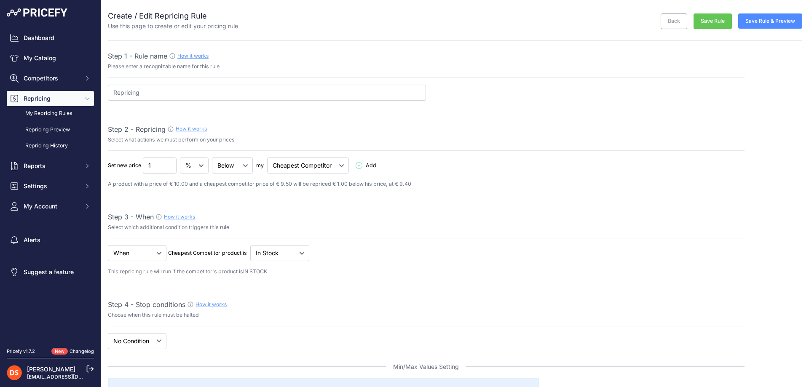
select select "7"
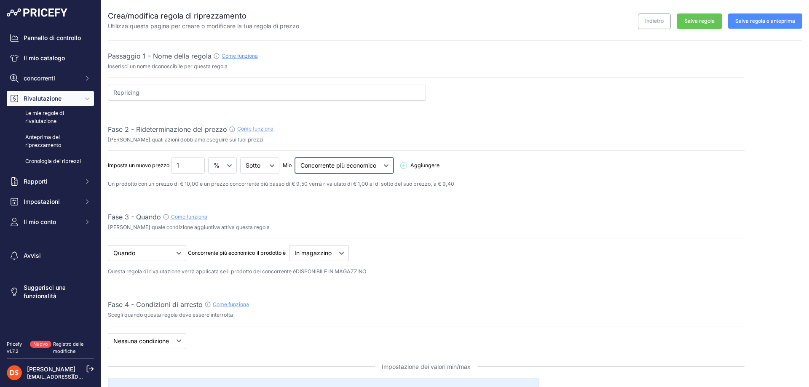
click at [351, 166] on select "Concorrente più economico Il concorrente più forte" at bounding box center [344, 166] width 99 height 16
click at [352, 166] on select "Concorrente più economico Il concorrente più forte" at bounding box center [344, 166] width 99 height 16
select select "highest"
click at [296, 158] on select "Concorrente più economico Il concorrente più forte" at bounding box center [344, 166] width 99 height 16
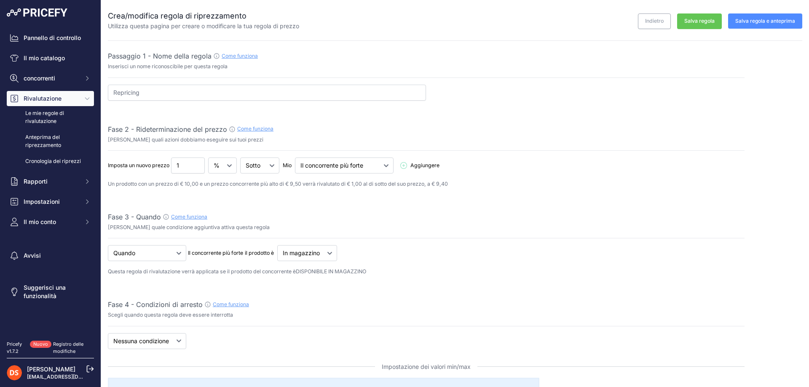
click at [431, 163] on font "Aggiungere" at bounding box center [424, 165] width 29 height 6
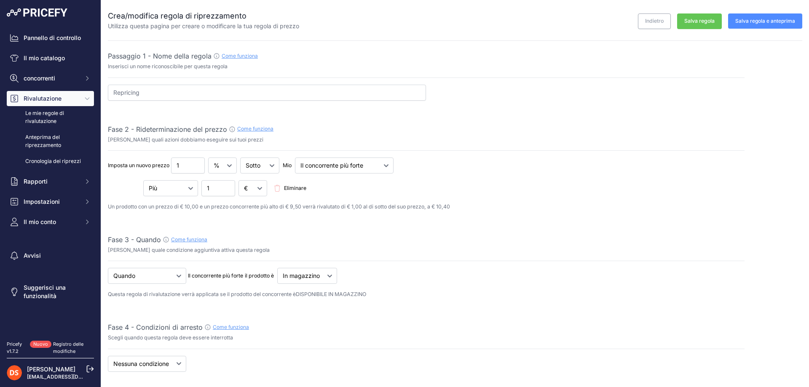
click at [301, 185] on font "Eliminare" at bounding box center [295, 188] width 22 height 6
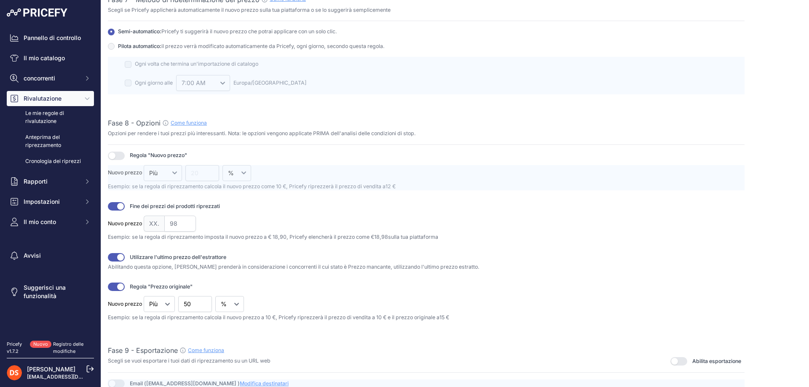
scroll to position [969, 0]
click at [116, 253] on button "button" at bounding box center [116, 254] width 17 height 8
drag, startPoint x: 200, startPoint y: 303, endPoint x: 181, endPoint y: 302, distance: 18.6
click at [181, 302] on input "50" at bounding box center [195, 301] width 34 height 16
type input "80"
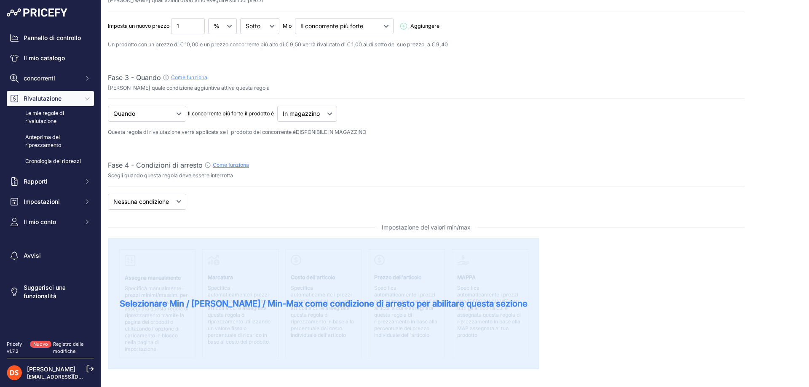
scroll to position [38, 0]
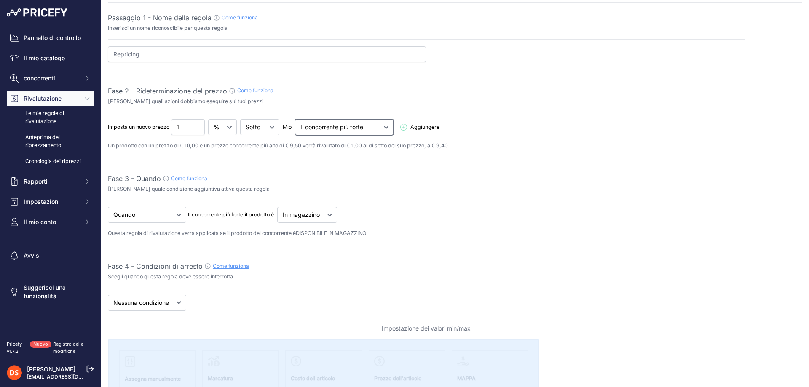
click at [338, 123] on select "Concorrente più economico Il concorrente più forte" at bounding box center [344, 127] width 99 height 16
select select "cheapest"
click at [296, 119] on select "Concorrente più economico Il concorrente più forte" at bounding box center [344, 127] width 99 height 16
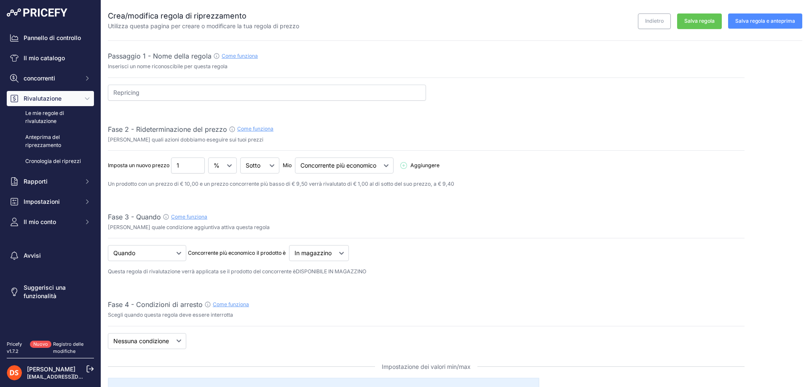
click at [735, 21] on font "Salva regola e anteprima" at bounding box center [765, 21] width 60 height 6
